Goal: Task Accomplishment & Management: Complete application form

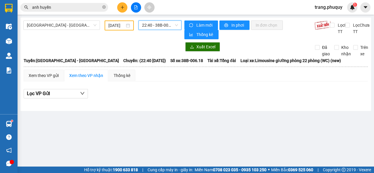
click at [118, 8] on button at bounding box center [122, 7] width 10 height 10
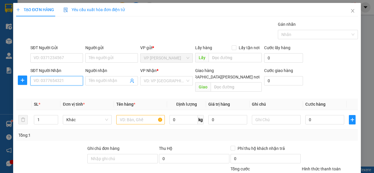
click at [65, 81] on input "SĐT Người Nhận" at bounding box center [56, 80] width 53 height 9
type input "0977427333"
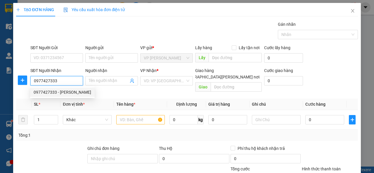
click at [49, 91] on div "0977427333 - [PERSON_NAME]" at bounding box center [63, 92] width 58 height 6
type input "thiệu trần"
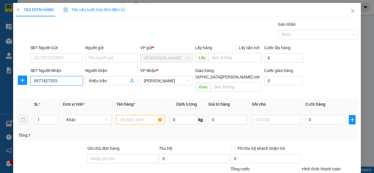
type input "0977427333"
click at [140, 115] on input "text" at bounding box center [140, 119] width 49 height 9
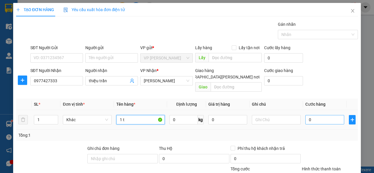
type input "1 t"
click at [311, 115] on input "0" at bounding box center [325, 119] width 39 height 9
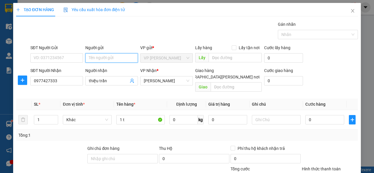
click at [111, 57] on input "Người gửi" at bounding box center [111, 57] width 53 height 9
drag, startPoint x: 106, startPoint y: 57, endPoint x: 83, endPoint y: 58, distance: 22.6
click at [84, 58] on div "Người gửi gold ma gold ma" at bounding box center [111, 54] width 55 height 20
type input "hoa liền kề"
click at [315, 115] on input "0" at bounding box center [325, 119] width 39 height 9
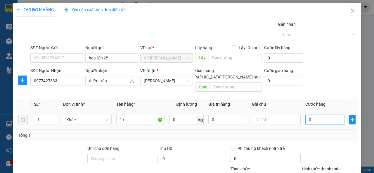
type input "3"
type input "30"
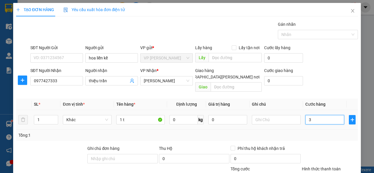
type input "30"
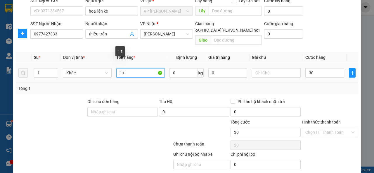
type input "30.000"
click at [130, 68] on input "1 t" at bounding box center [140, 72] width 49 height 9
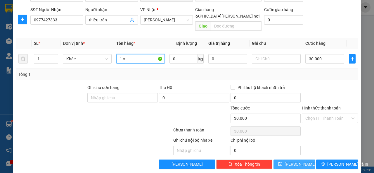
type input "1 x"
click at [294, 161] on span "[PERSON_NAME]" at bounding box center [300, 164] width 31 height 6
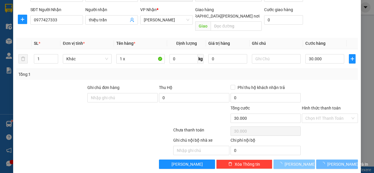
type input "0"
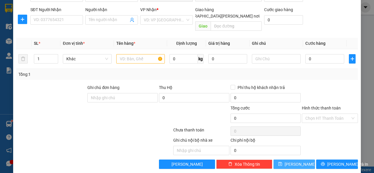
scroll to position [0, 0]
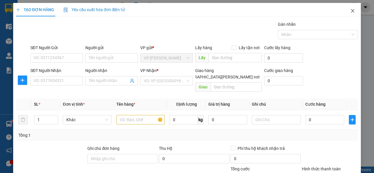
click at [352, 12] on icon "close" at bounding box center [353, 11] width 3 height 4
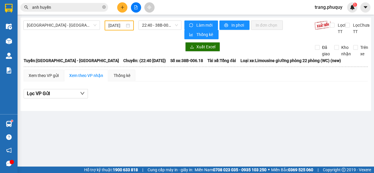
click at [23, 39] on div "[GEOGRAPHIC_DATA] - [GEOGRAPHIC_DATA] [DATE] 22:40 - 38B-006.18" at bounding box center [102, 29] width 158 height 19
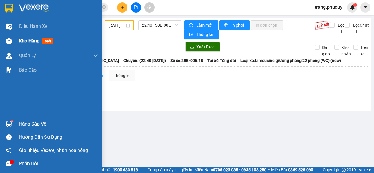
click at [28, 42] on span "Kho hàng" at bounding box center [29, 41] width 20 height 6
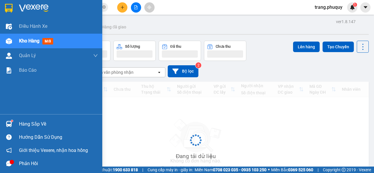
click at [28, 42] on span "Kho hàng" at bounding box center [29, 41] width 20 height 6
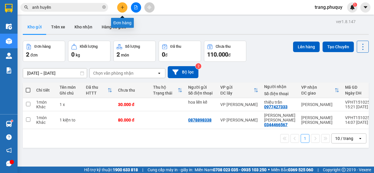
click at [123, 7] on icon "plus" at bounding box center [122, 7] width 3 height 0
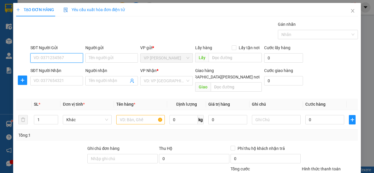
click at [63, 54] on input "SĐT Người Gửi" at bounding box center [56, 57] width 53 height 9
type input "0912938293"
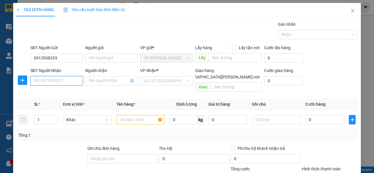
click at [53, 80] on input "SĐT Người Nhận" at bounding box center [56, 80] width 53 height 9
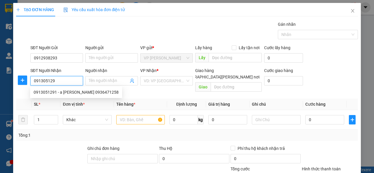
type input "0913051291"
click at [61, 90] on div "0913051291 - a [PERSON_NAME] 0936471258" at bounding box center [76, 92] width 85 height 6
type input "a [PERSON_NAME] 0936471258"
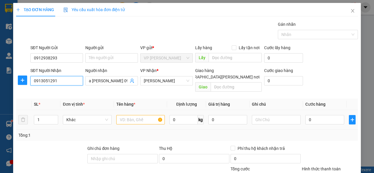
type input "0913051291"
click at [125, 115] on input "text" at bounding box center [140, 119] width 49 height 9
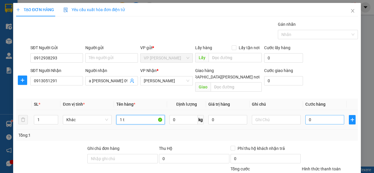
type input "1 t"
click at [310, 115] on input "0" at bounding box center [325, 119] width 39 height 9
type input "3"
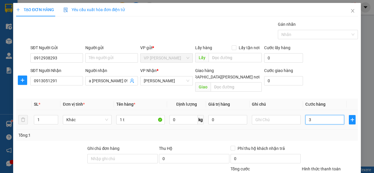
type input "30"
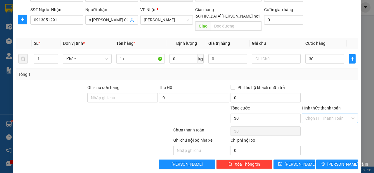
type input "30.000"
click at [320, 114] on input "Hình thức thanh toán" at bounding box center [328, 118] width 45 height 9
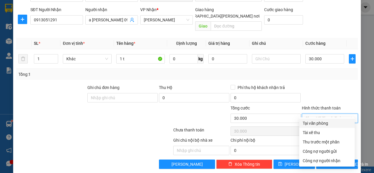
click at [314, 123] on div "Tại văn phòng" at bounding box center [327, 123] width 49 height 6
type input "0"
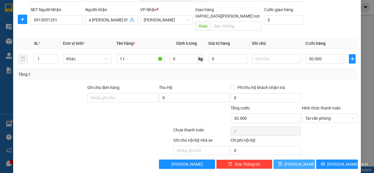
click at [295, 161] on span "[PERSON_NAME]" at bounding box center [300, 164] width 31 height 6
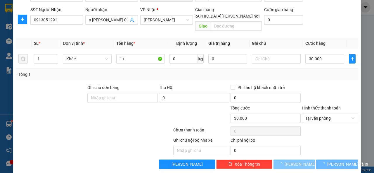
type input "0"
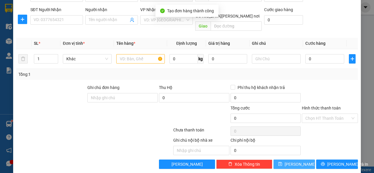
scroll to position [0, 0]
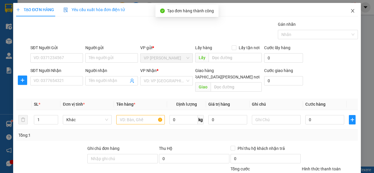
click at [351, 12] on icon "close" at bounding box center [353, 10] width 5 height 5
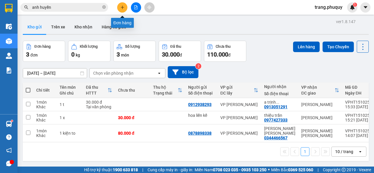
click at [119, 7] on button at bounding box center [122, 7] width 10 height 10
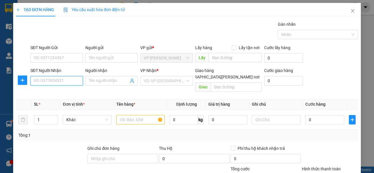
click at [59, 81] on input "SĐT Người Nhận" at bounding box center [56, 80] width 53 height 9
click at [55, 92] on div "0937426858 - tân" at bounding box center [56, 92] width 45 height 6
type input "0937426858"
type input "tân"
type input "0937426858"
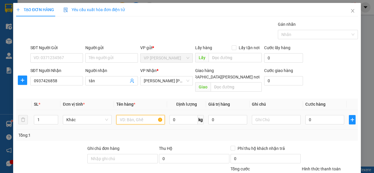
click at [137, 115] on input "text" at bounding box center [140, 119] width 49 height 9
type input "2"
click at [55, 116] on span "up" at bounding box center [55, 118] width 4 height 4
click at [139, 117] on input "text" at bounding box center [140, 119] width 49 height 9
type input "2 bình o xi"
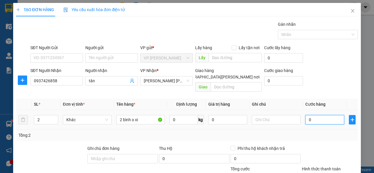
click at [314, 115] on input "0" at bounding box center [325, 119] width 39 height 9
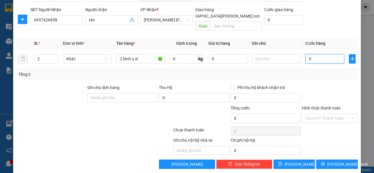
type input "8"
type input "80"
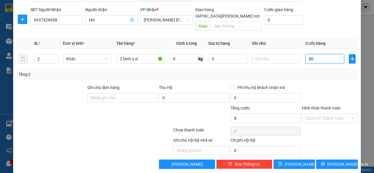
type input "80"
type input "80.000"
click at [324, 114] on input "Hình thức thanh toán" at bounding box center [328, 118] width 45 height 9
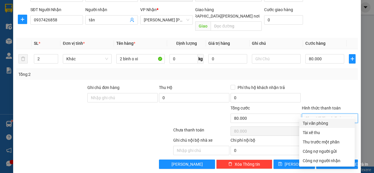
click at [318, 123] on div "Tại văn phòng" at bounding box center [327, 123] width 49 height 6
type input "0"
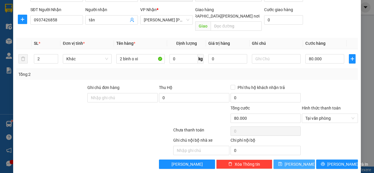
click at [300, 159] on button "[PERSON_NAME]" at bounding box center [295, 163] width 42 height 9
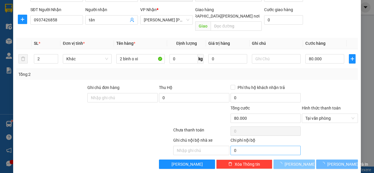
type input "1"
type input "0"
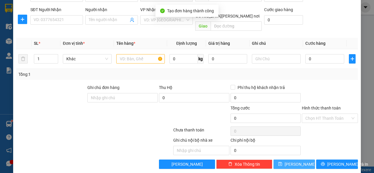
scroll to position [0, 0]
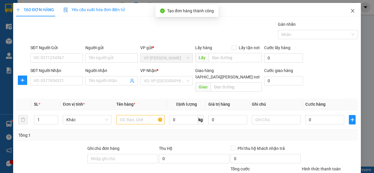
click at [351, 11] on icon "close" at bounding box center [353, 10] width 5 height 5
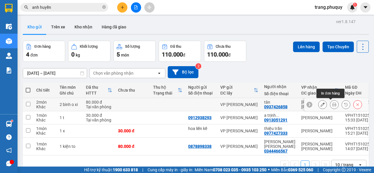
click at [333, 104] on icon at bounding box center [335, 104] width 4 height 4
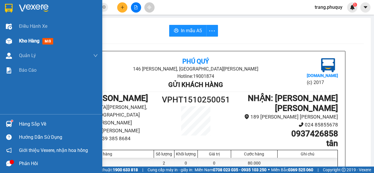
click at [36, 40] on span "Kho hàng" at bounding box center [29, 41] width 20 height 6
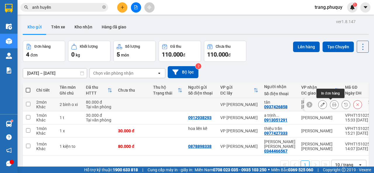
click at [333, 104] on icon at bounding box center [335, 104] width 4 height 4
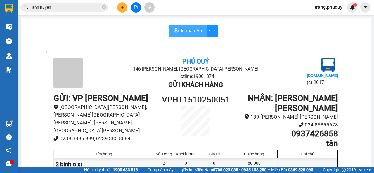
click at [185, 31] on span "In mẫu A5" at bounding box center [191, 30] width 21 height 7
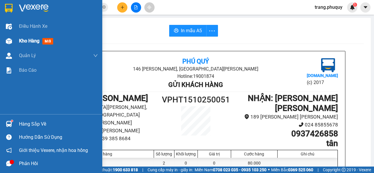
click at [30, 43] on span "Kho hàng" at bounding box center [29, 41] width 20 height 6
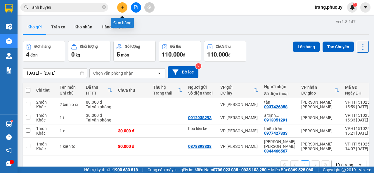
click at [123, 4] on button at bounding box center [122, 7] width 10 height 10
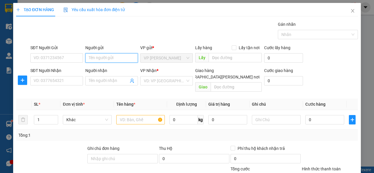
click at [101, 56] on input "Người gửi" at bounding box center [111, 57] width 53 height 9
type input "d"
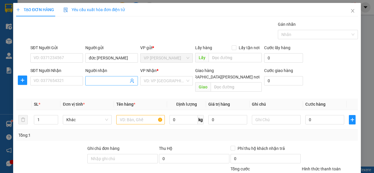
click at [97, 82] on input "Người nhận" at bounding box center [109, 81] width 40 height 6
click at [65, 82] on input "SĐT Người Nhận" at bounding box center [56, 80] width 53 height 9
drag, startPoint x: 117, startPoint y: 59, endPoint x: 87, endPoint y: 59, distance: 29.8
click at [87, 59] on input "đức [PERSON_NAME]" at bounding box center [111, 57] width 53 height 9
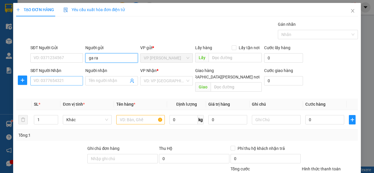
type input "ga ra"
click at [63, 78] on input "SĐT Người Nhận" at bounding box center [56, 80] width 53 height 9
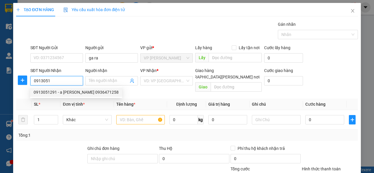
click at [66, 93] on div "0913051291 - a [PERSON_NAME] 0936471258" at bounding box center [76, 92] width 85 height 6
type input "0913051291"
type input "a [PERSON_NAME] 0936471258"
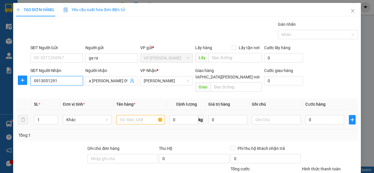
type input "0913051291"
click at [137, 115] on input "text" at bounding box center [140, 119] width 49 height 9
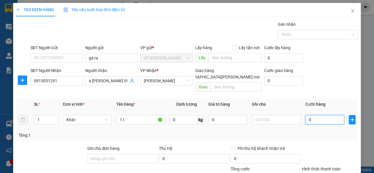
click at [322, 115] on input "0" at bounding box center [325, 119] width 39 height 9
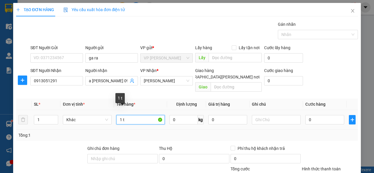
drag, startPoint x: 125, startPoint y: 113, endPoint x: 121, endPoint y: 114, distance: 5.0
click at [121, 115] on input "1 t" at bounding box center [140, 119] width 49 height 9
type input "1"
type input "1 kiện ô tô"
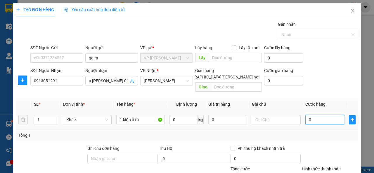
click at [312, 115] on input "0" at bounding box center [325, 119] width 39 height 9
type input "7"
type input "70"
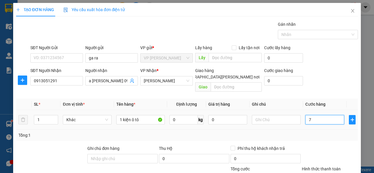
type input "70"
type input "70.000"
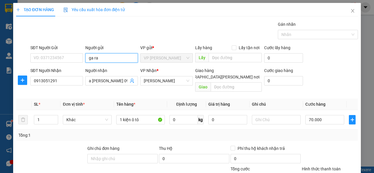
click at [106, 60] on input "ga ra" at bounding box center [111, 57] width 53 height 9
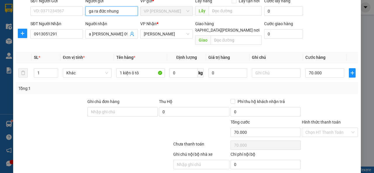
type input "ga ra đức nhung"
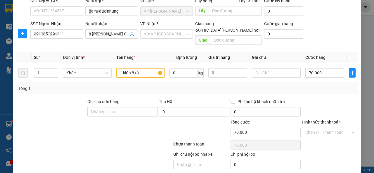
type input "0"
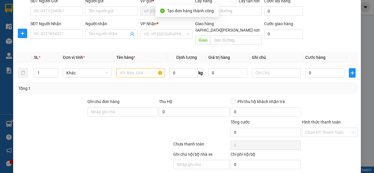
scroll to position [0, 0]
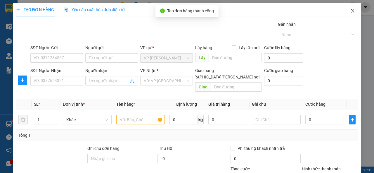
click at [351, 11] on icon "close" at bounding box center [353, 10] width 5 height 5
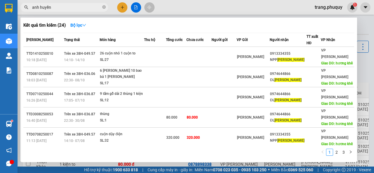
drag, startPoint x: 57, startPoint y: 7, endPoint x: 25, endPoint y: 7, distance: 31.9
click at [25, 7] on div "anh huyền" at bounding box center [57, 7] width 114 height 9
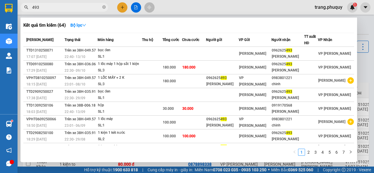
scroll to position [37, 0]
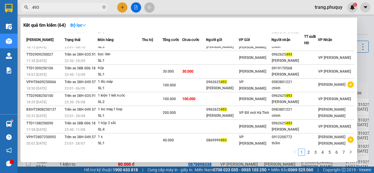
drag, startPoint x: 41, startPoint y: 8, endPoint x: 30, endPoint y: 11, distance: 11.6
click at [30, 11] on span "493" at bounding box center [64, 7] width 88 height 9
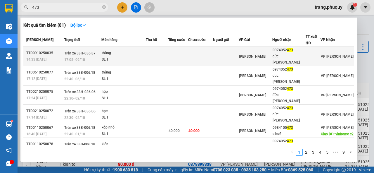
type input "473"
drag, startPoint x: 275, startPoint y: 50, endPoint x: 294, endPoint y: 50, distance: 19.0
click at [294, 50] on tr "TTD0910250035 14:33 [DATE] Trên xe 38H-036.87 17:05 [DATE] [PERSON_NAME]: 1 [PE…" at bounding box center [188, 56] width 331 height 19
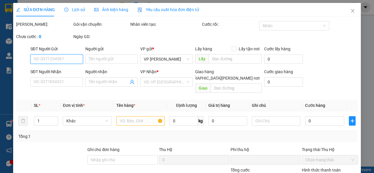
type input "0974052473"
type input "đức [PERSON_NAME]"
type input "0"
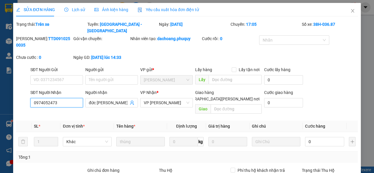
drag, startPoint x: 294, startPoint y: 50, endPoint x: 27, endPoint y: 96, distance: 270.4
click at [27, 96] on div "SĐT Người [PERSON_NAME] 0974052473 0974052473 Người [PERSON_NAME] đức [PERSON_N…" at bounding box center [187, 102] width 343 height 27
click at [353, 12] on span "Close" at bounding box center [353, 11] width 16 height 16
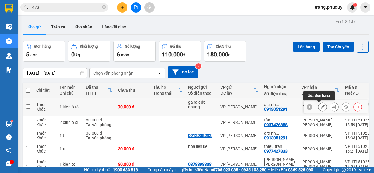
click at [319, 107] on button at bounding box center [323, 107] width 8 height 10
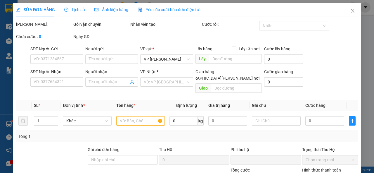
type input "ga ra đức nhung"
type input "0913051291"
type input "a [PERSON_NAME] 0936471258"
type input "0"
type input "70.000"
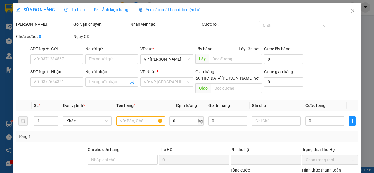
type input "70.000"
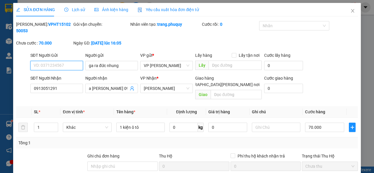
paste input "0974052473"
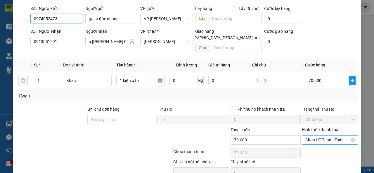
click at [328, 135] on span "Chọn HT Thanh Toán" at bounding box center [330, 139] width 49 height 9
type input "0974052473"
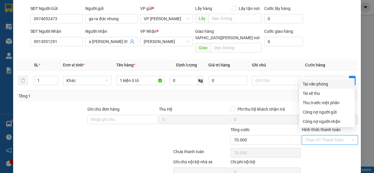
click at [313, 85] on div "Tại văn phòng" at bounding box center [327, 84] width 49 height 6
type input "0"
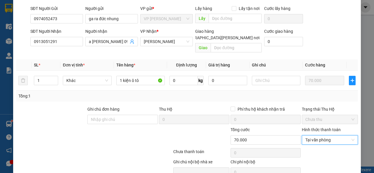
scroll to position [69, 0]
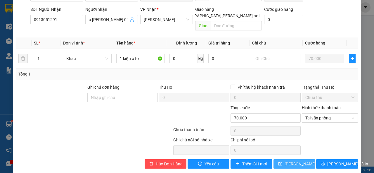
click at [297, 161] on span "[PERSON_NAME] đổi" at bounding box center [304, 164] width 38 height 6
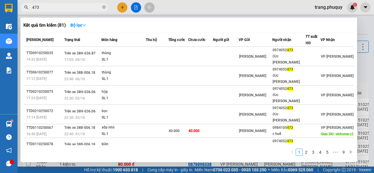
drag, startPoint x: 44, startPoint y: 8, endPoint x: 25, endPoint y: 12, distance: 19.6
click at [25, 12] on div "Kết quả [PERSON_NAME] ( 81 ) Bộ lọc Mã ĐH Trạng thái Món hàng Thu hộ [PERSON_NA…" at bounding box center [57, 7] width 114 height 10
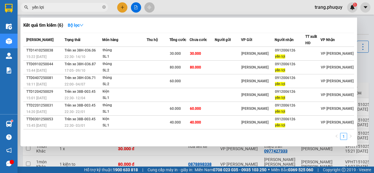
click at [54, 9] on input "yến lợi" at bounding box center [66, 7] width 69 height 6
drag, startPoint x: 50, startPoint y: 5, endPoint x: 27, endPoint y: 11, distance: 23.6
click at [27, 11] on span "yến lợi" at bounding box center [64, 7] width 88 height 9
type input "d"
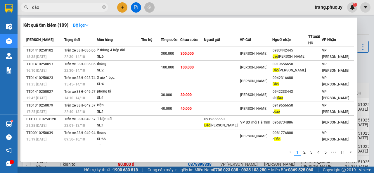
type input "đào"
click at [122, 10] on div at bounding box center [187, 86] width 374 height 173
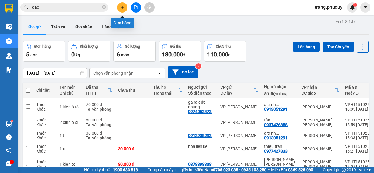
click at [121, 7] on icon "plus" at bounding box center [123, 7] width 4 height 4
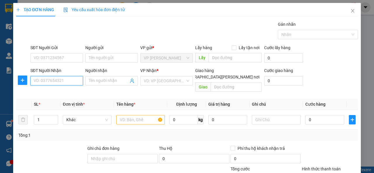
click at [63, 81] on input "SĐT Người Nhận" at bounding box center [56, 80] width 53 height 9
type input "0974506303"
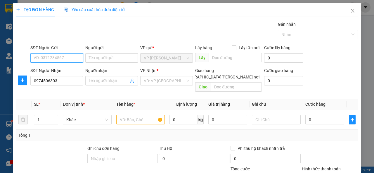
click at [67, 56] on input "SĐT Người Gửi" at bounding box center [56, 57] width 53 height 9
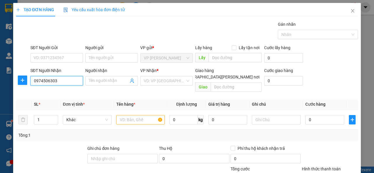
click at [69, 81] on input "0974506303" at bounding box center [56, 80] width 53 height 9
click at [166, 81] on input "search" at bounding box center [165, 80] width 42 height 9
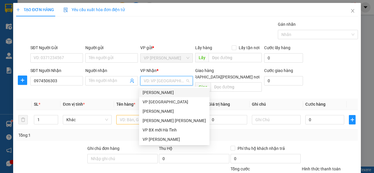
click at [166, 94] on div "[PERSON_NAME]" at bounding box center [174, 92] width 63 height 6
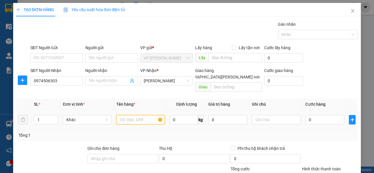
click at [131, 115] on input "text" at bounding box center [140, 119] width 49 height 9
type input "2 k"
click at [311, 115] on input "0" at bounding box center [325, 119] width 39 height 9
type input "1"
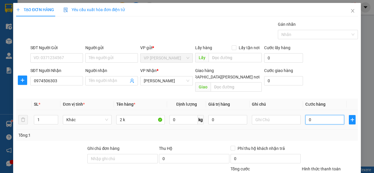
type input "1"
type input "13"
type input "130"
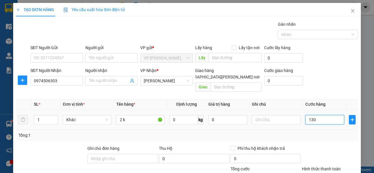
type input "130"
type input "130.000"
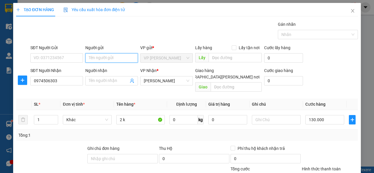
click at [96, 58] on input "Người gửi" at bounding box center [111, 57] width 53 height 9
type input "[PERSON_NAME]"
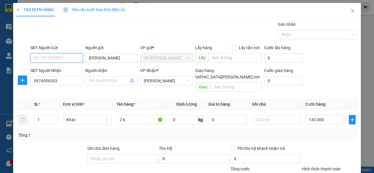
click at [71, 60] on input "SĐT Người Gửi" at bounding box center [56, 57] width 53 height 9
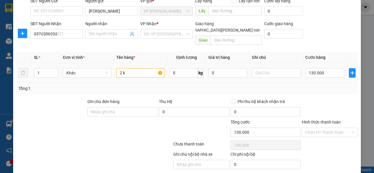
type input "0"
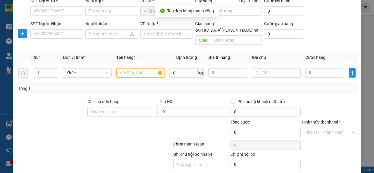
scroll to position [0, 0]
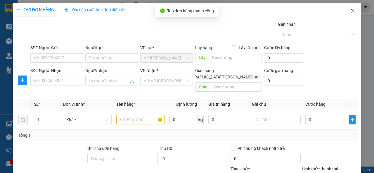
click at [352, 9] on icon "close" at bounding box center [353, 10] width 5 height 5
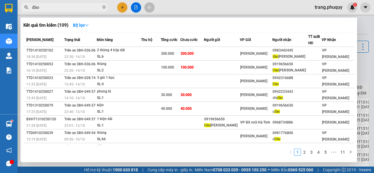
drag, startPoint x: 60, startPoint y: 8, endPoint x: 26, endPoint y: 10, distance: 34.0
click at [26, 10] on span "đào" at bounding box center [64, 7] width 88 height 9
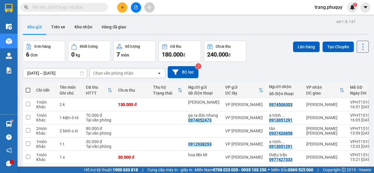
click at [81, 6] on input "text" at bounding box center [66, 7] width 69 height 6
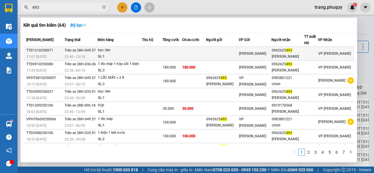
type input "493"
drag, startPoint x: 276, startPoint y: 49, endPoint x: 297, endPoint y: 51, distance: 20.9
click at [297, 51] on div "0962625 493" at bounding box center [288, 50] width 32 height 6
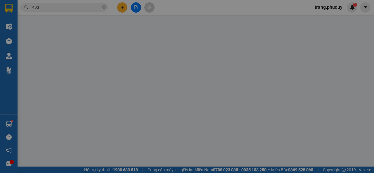
type input "0962625493"
type input "[PERSON_NAME]"
type input "0"
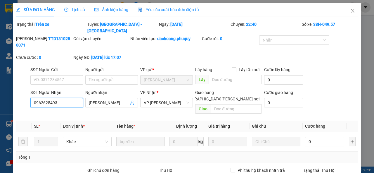
drag, startPoint x: 62, startPoint y: 96, endPoint x: 25, endPoint y: 100, distance: 37.6
click at [25, 100] on div "SĐT Người [PERSON_NAME] 0962625493 0962625493 Người [PERSON_NAME] [PERSON_NAME]…" at bounding box center [187, 102] width 343 height 27
click at [350, 8] on span "Close" at bounding box center [353, 11] width 16 height 16
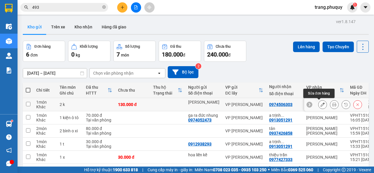
click at [321, 104] on icon at bounding box center [323, 104] width 4 height 4
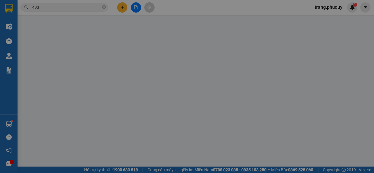
type input "[PERSON_NAME]"
type input "0974506303"
type input "0"
type input "130.000"
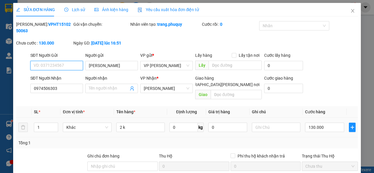
click at [71, 66] on input "SĐT Người Gửi" at bounding box center [56, 65] width 53 height 9
paste input "0962625493"
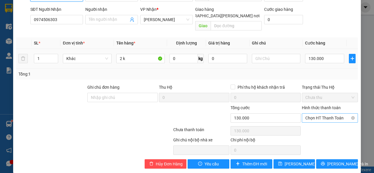
click at [317, 113] on span "Chọn HT Thanh Toán" at bounding box center [330, 117] width 49 height 9
type input "0962625493"
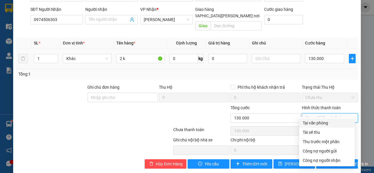
click at [318, 123] on div "Tại văn phòng" at bounding box center [327, 123] width 49 height 6
type input "0"
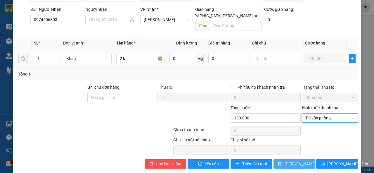
click at [283, 159] on button "[PERSON_NAME] đổi" at bounding box center [295, 163] width 42 height 9
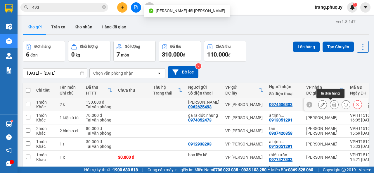
click at [331, 105] on button at bounding box center [335, 104] width 8 height 10
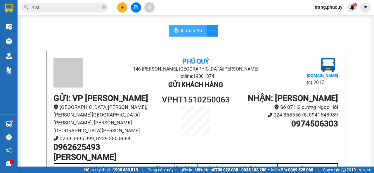
click at [195, 28] on span "In mẫu A5" at bounding box center [191, 30] width 21 height 7
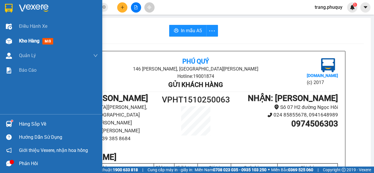
click at [32, 38] on span "Kho hàng" at bounding box center [29, 41] width 20 height 6
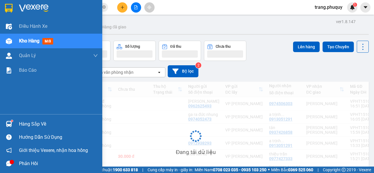
click at [32, 38] on span "Kho hàng" at bounding box center [29, 41] width 20 height 6
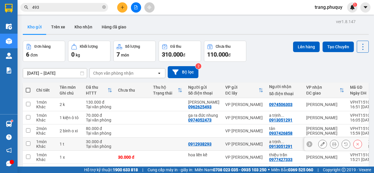
scroll to position [41, 0]
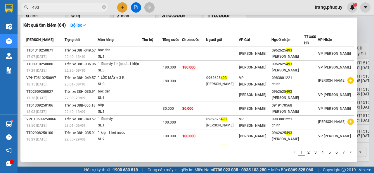
drag, startPoint x: 46, startPoint y: 7, endPoint x: 29, endPoint y: 10, distance: 17.0
click at [29, 10] on span "493" at bounding box center [64, 7] width 88 height 9
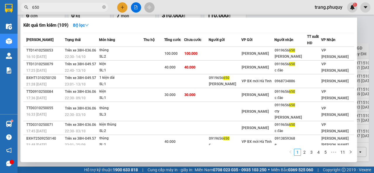
drag, startPoint x: 42, startPoint y: 9, endPoint x: 28, endPoint y: 11, distance: 14.2
click at [28, 11] on span "650" at bounding box center [64, 7] width 88 height 9
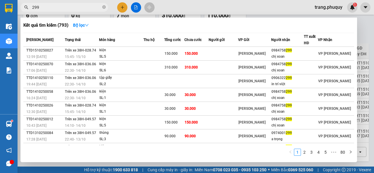
drag, startPoint x: 40, startPoint y: 7, endPoint x: 30, endPoint y: 8, distance: 10.1
click at [30, 8] on span "299" at bounding box center [64, 7] width 88 height 9
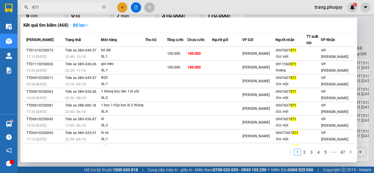
drag, startPoint x: 49, startPoint y: 8, endPoint x: 27, endPoint y: 11, distance: 23.0
click at [27, 11] on span "971" at bounding box center [64, 7] width 88 height 9
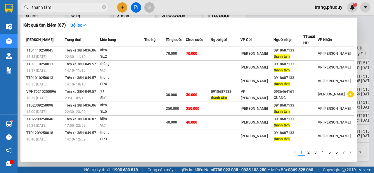
drag, startPoint x: 54, startPoint y: 4, endPoint x: 26, endPoint y: 8, distance: 28.1
click at [26, 8] on div "thanh tâm" at bounding box center [57, 7] width 114 height 9
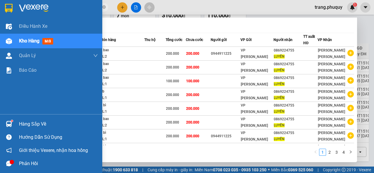
drag, startPoint x: 48, startPoint y: 6, endPoint x: 16, endPoint y: 9, distance: 32.3
click at [16, 9] on section "Kết quả [PERSON_NAME] ( 32 ) Bộ lọc Mã ĐH Trạng thái Món hàng Thu hộ [PERSON_NA…" at bounding box center [187, 86] width 374 height 173
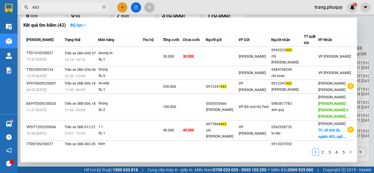
drag, startPoint x: 51, startPoint y: 8, endPoint x: 20, endPoint y: 10, distance: 31.6
click at [20, 10] on div "443" at bounding box center [57, 7] width 114 height 9
type input "d"
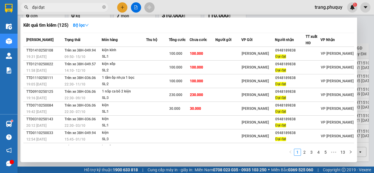
drag, startPoint x: 47, startPoint y: 6, endPoint x: 27, endPoint y: 11, distance: 20.1
click at [27, 11] on span "đại đạt" at bounding box center [64, 7] width 88 height 9
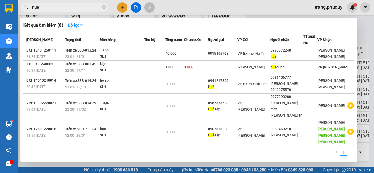
drag, startPoint x: 48, startPoint y: 6, endPoint x: 22, endPoint y: 9, distance: 25.9
click at [22, 9] on span "huê" at bounding box center [64, 7] width 88 height 9
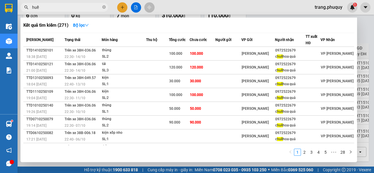
type input "huề"
click at [231, 4] on div at bounding box center [187, 86] width 374 height 173
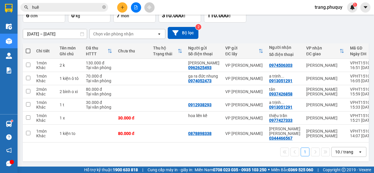
scroll to position [0, 0]
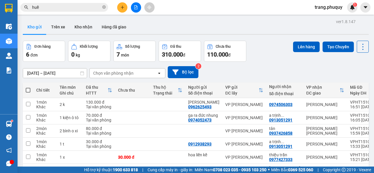
click at [136, 7] on icon "file-add" at bounding box center [136, 7] width 4 height 4
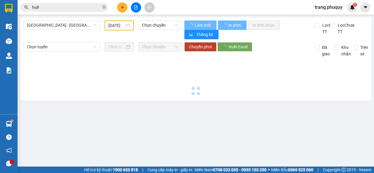
type input "[DATE]"
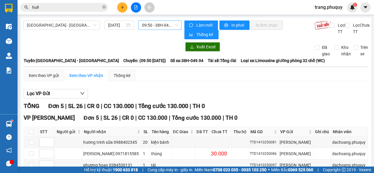
click at [153, 27] on span "09:50 - 38H-049.94" at bounding box center [160, 25] width 36 height 9
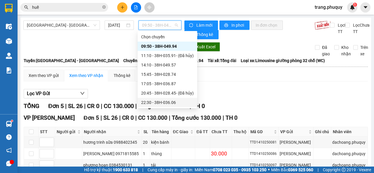
scroll to position [9, 0]
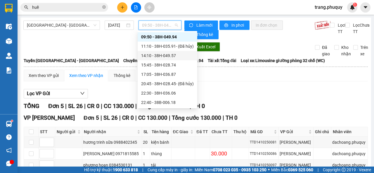
click at [166, 56] on div "14:10 - 38H-049.57" at bounding box center [167, 55] width 53 height 6
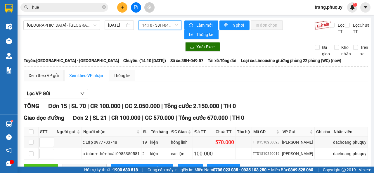
click at [156, 22] on span "14:10 - 38H-049.57" at bounding box center [160, 25] width 36 height 9
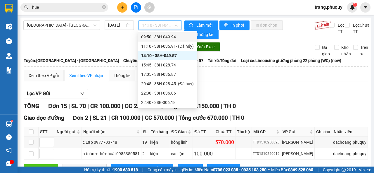
click at [163, 37] on div "09:50 - 38H-049.94" at bounding box center [167, 37] width 53 height 6
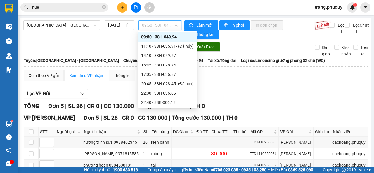
click at [157, 25] on span "09:50 - 38H-049.94" at bounding box center [160, 25] width 36 height 9
click at [154, 66] on div "15:45 - 38H-028.74" at bounding box center [167, 65] width 53 height 6
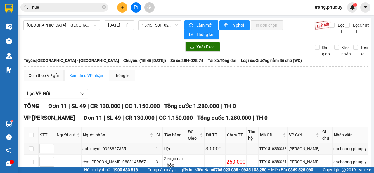
click at [56, 2] on div "Kết quả [PERSON_NAME] ( 271 ) Bộ lọc Mã ĐH Trạng thái Món hàng Thu hộ [PERSON_N…" at bounding box center [57, 7] width 114 height 10
click at [119, 8] on button at bounding box center [122, 7] width 10 height 10
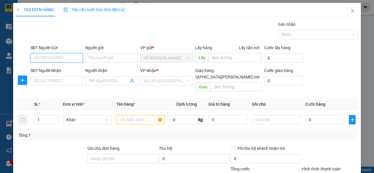
click at [70, 59] on input "SĐT Người Gửi" at bounding box center [56, 57] width 53 height 9
click at [114, 59] on input "Người gửi" at bounding box center [111, 57] width 53 height 9
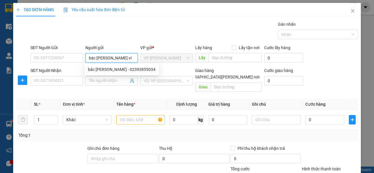
type input "bác [PERSON_NAME]"
click at [117, 68] on div "bác [PERSON_NAME] - 02393855034" at bounding box center [122, 69] width 68 height 6
type input "02393855034"
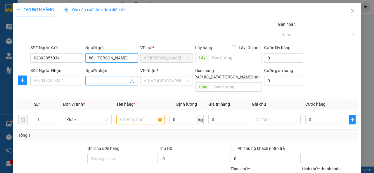
type input "bác [PERSON_NAME]"
click at [109, 81] on input "Người nhận" at bounding box center [109, 81] width 40 height 6
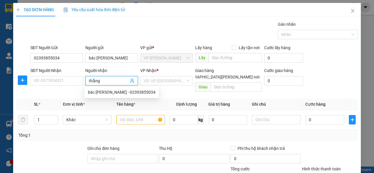
type input "thắng"
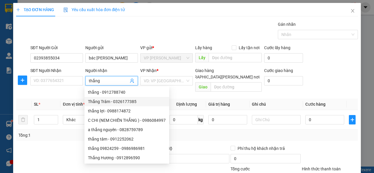
click at [116, 101] on div "Thắng Trâm - 0326177385" at bounding box center [127, 101] width 78 height 6
type input "0326177385"
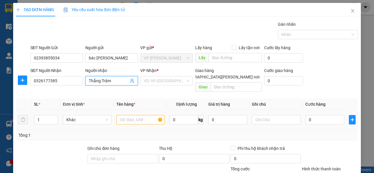
type input "Thắng Trâm"
click at [129, 115] on input "text" at bounding box center [140, 119] width 49 height 9
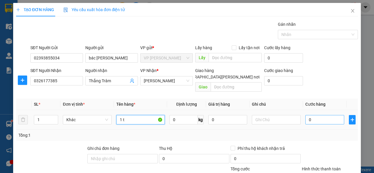
type input "1 t"
click at [320, 115] on input "0" at bounding box center [325, 119] width 39 height 9
type input "3"
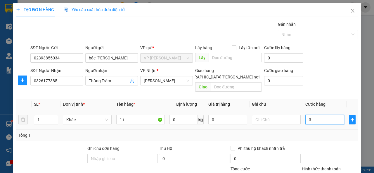
type input "30"
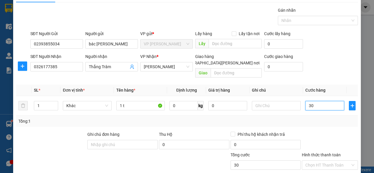
scroll to position [61, 0]
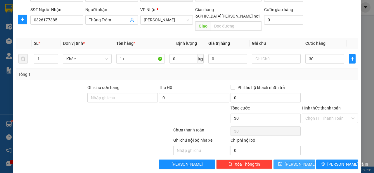
type input "30.000"
click at [297, 161] on span "[PERSON_NAME]" at bounding box center [300, 164] width 31 height 6
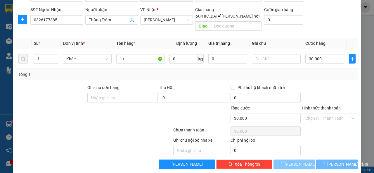
type input "0"
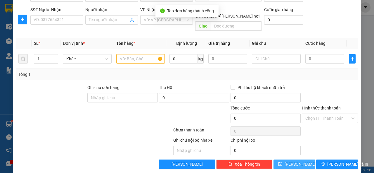
scroll to position [0, 0]
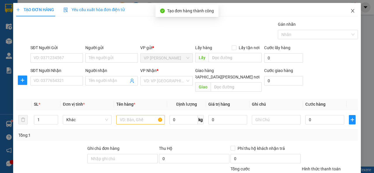
click at [351, 12] on icon "close" at bounding box center [353, 10] width 5 height 5
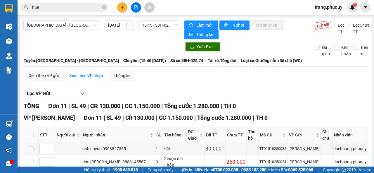
click at [19, 41] on main "[GEOGRAPHIC_DATA] - [GEOGRAPHIC_DATA] [DATE] 15:45 - 38H-028.74 [PERSON_NAME] m…" at bounding box center [187, 83] width 374 height 166
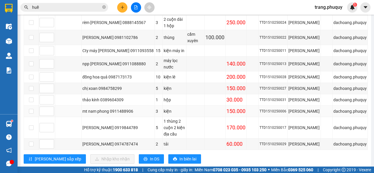
scroll to position [46, 0]
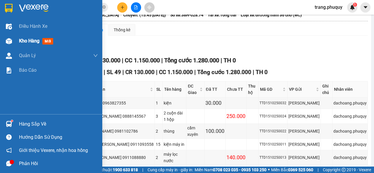
click at [26, 41] on span "Kho hàng" at bounding box center [29, 41] width 20 height 6
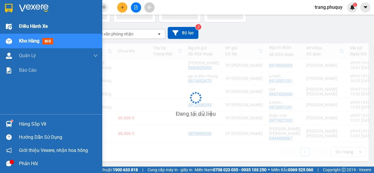
scroll to position [45, 0]
